Goal: Task Accomplishment & Management: Use online tool/utility

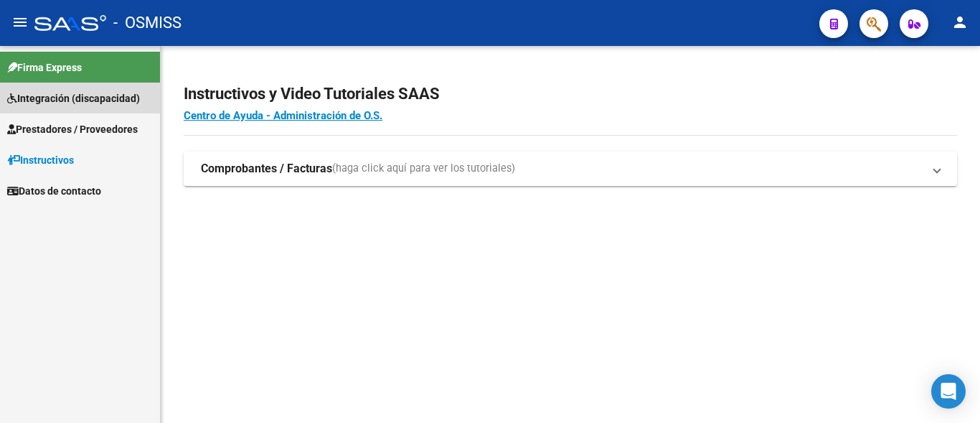
click at [93, 106] on link "Integración (discapacidad)" at bounding box center [80, 98] width 160 height 31
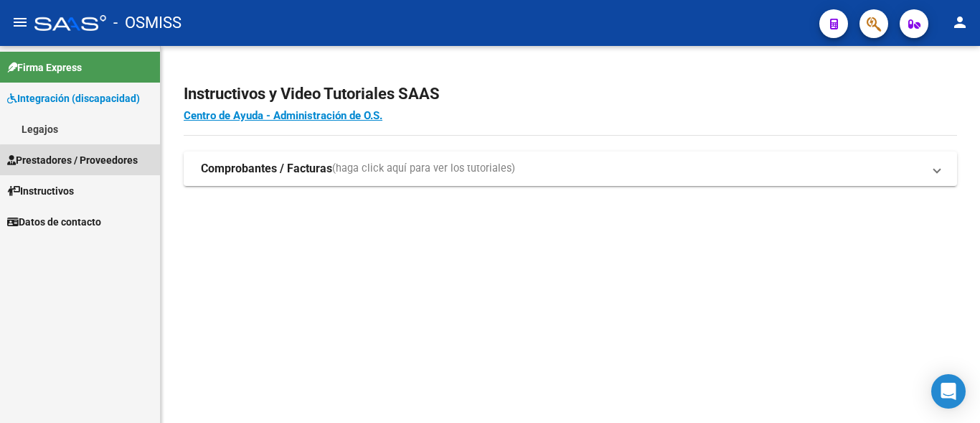
click at [100, 162] on span "Prestadores / Proveedores" at bounding box center [72, 160] width 131 height 16
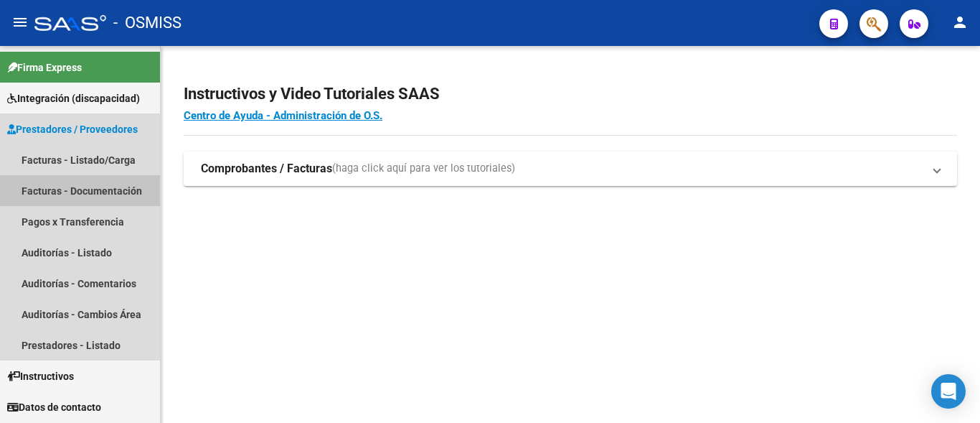
click at [99, 184] on link "Facturas - Documentación" at bounding box center [80, 190] width 160 height 31
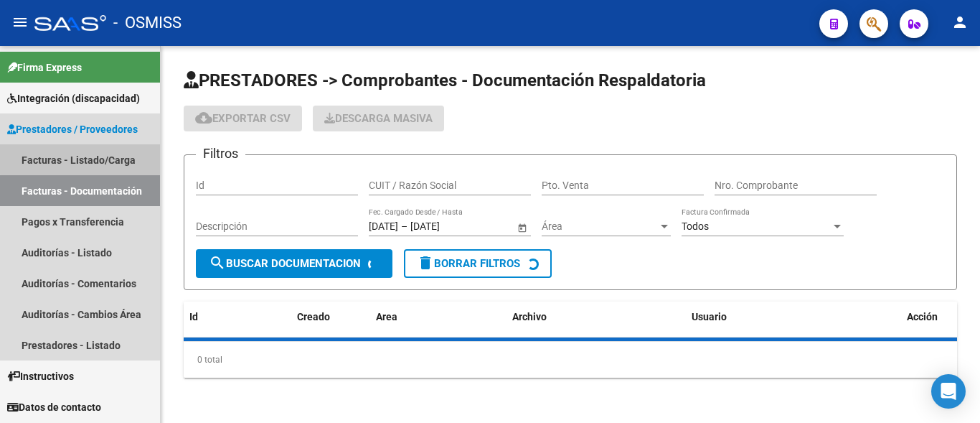
click at [103, 158] on link "Facturas - Listado/Carga" at bounding box center [80, 159] width 160 height 31
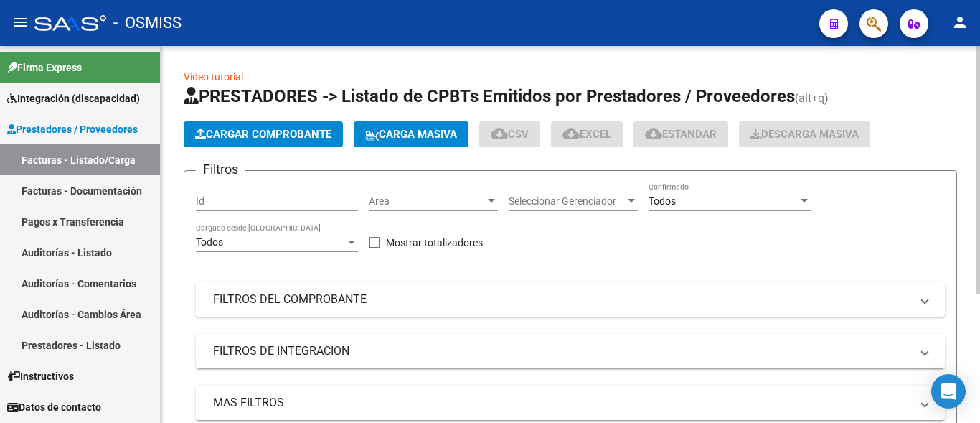
click at [357, 297] on mat-panel-title "FILTROS DEL COMPROBANTE" at bounding box center [562, 299] width 698 height 16
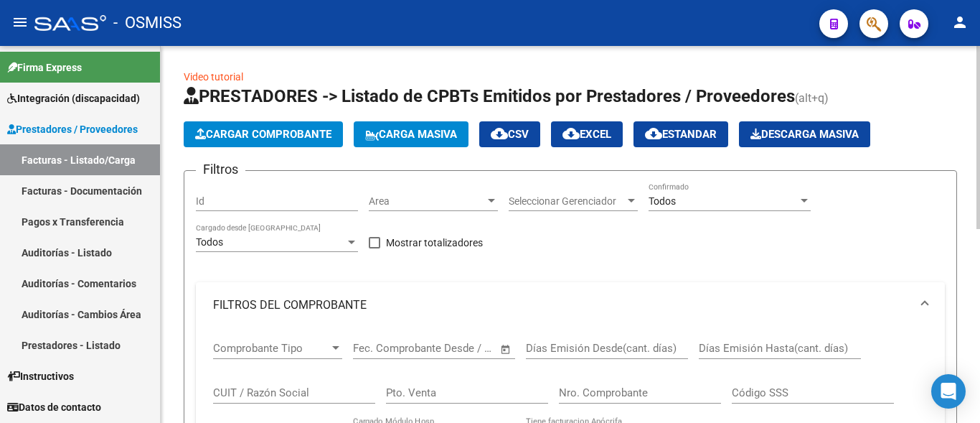
click at [299, 390] on input "CUIT / Razón Social" at bounding box center [294, 392] width 162 height 13
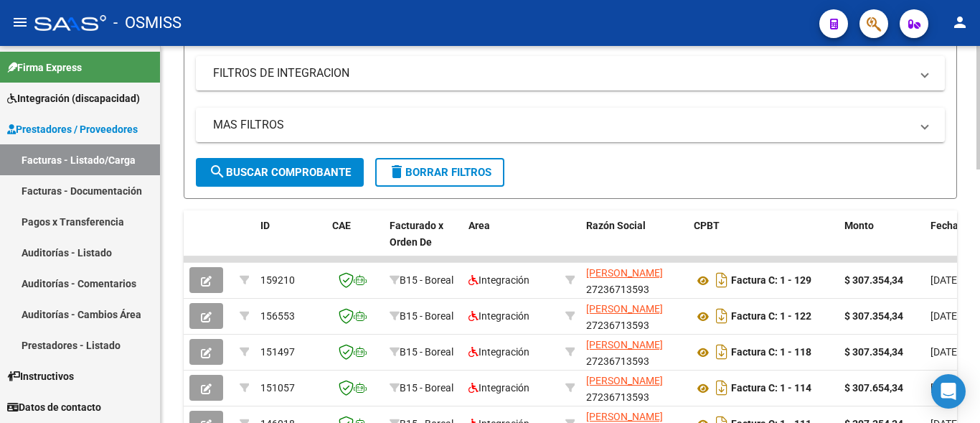
scroll to position [512, 0]
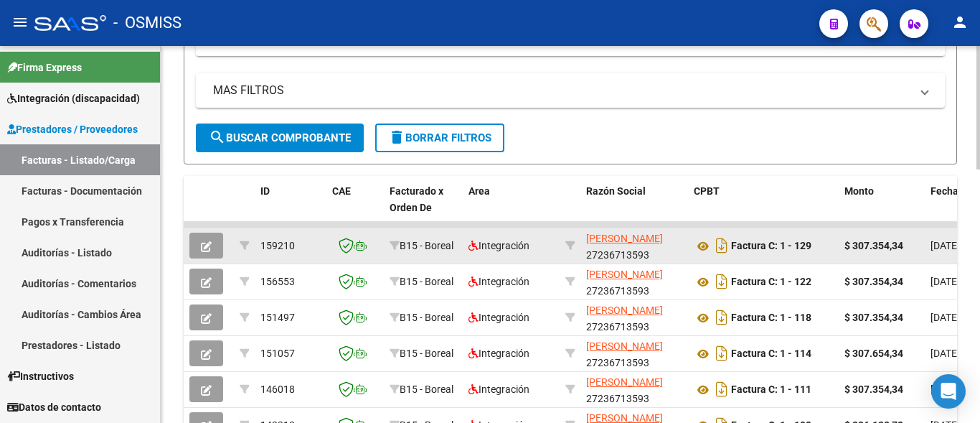
type input "[PERSON_NAME]"
click at [205, 243] on icon "button" at bounding box center [206, 246] width 11 height 11
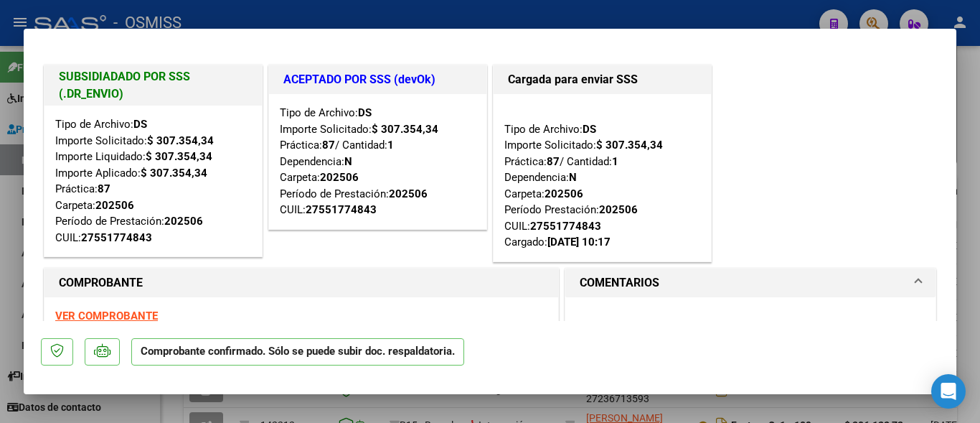
click at [179, 420] on div at bounding box center [490, 211] width 980 height 423
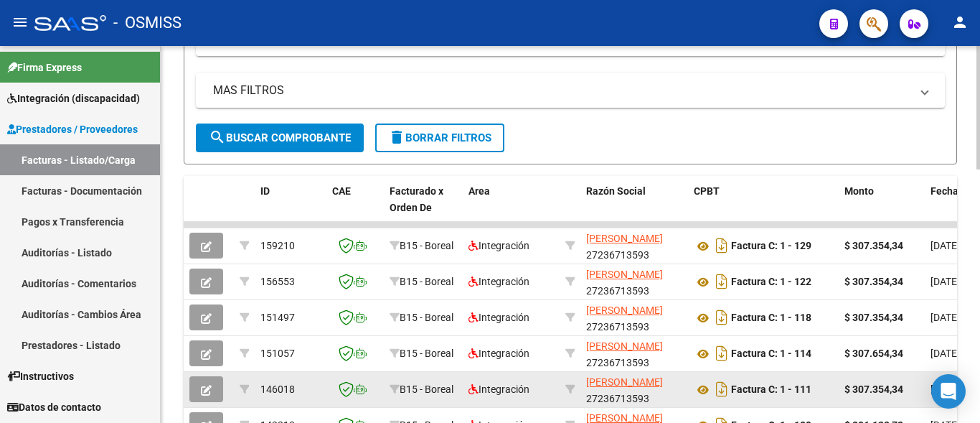
click at [202, 389] on icon "button" at bounding box center [206, 390] width 11 height 11
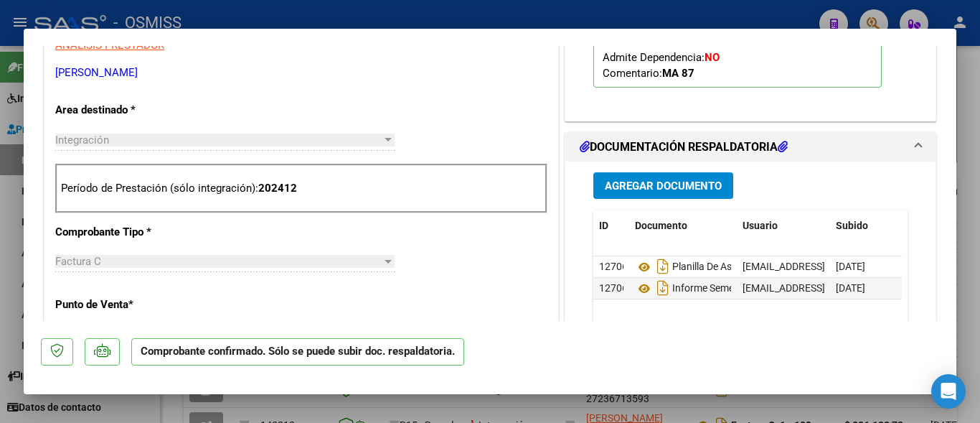
scroll to position [465, 0]
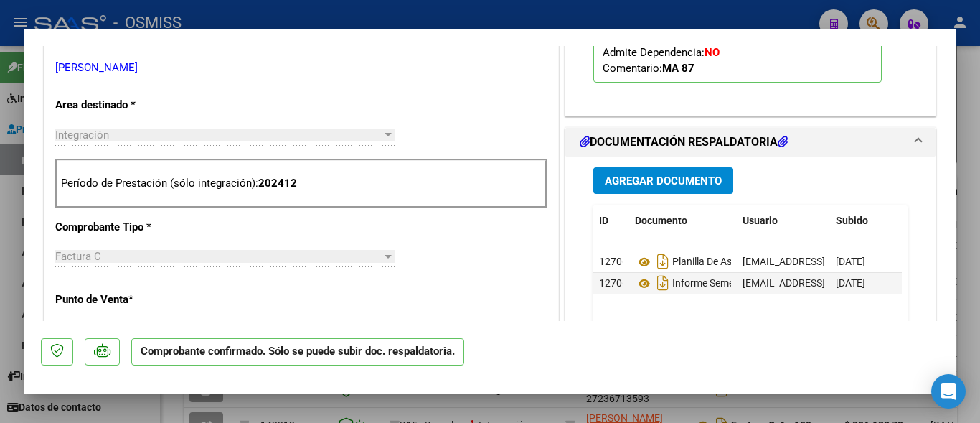
click at [164, 403] on div at bounding box center [490, 211] width 980 height 423
